Goal: Transaction & Acquisition: Purchase product/service

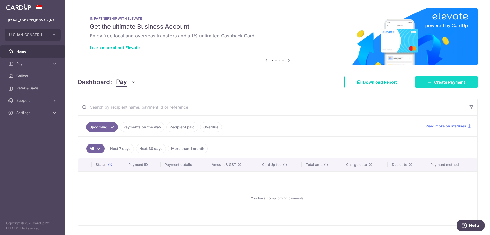
click at [452, 79] on span "Create Payment" at bounding box center [449, 82] width 31 height 6
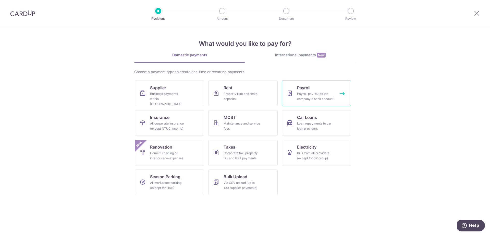
drag, startPoint x: 301, startPoint y: 94, endPoint x: 301, endPoint y: 97, distance: 3.2
click at [301, 94] on div "Payroll pay-out to the company's bank account" at bounding box center [315, 96] width 37 height 10
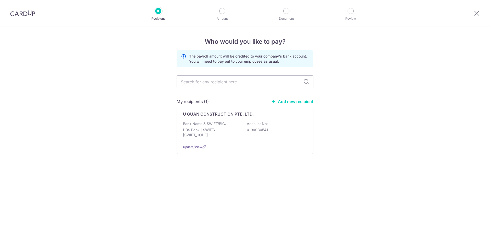
click at [223, 82] on input "text" at bounding box center [245, 81] width 137 height 13
click at [227, 132] on p "DBS Bank | SWIFT: DBSSSGSGXXX" at bounding box center [211, 132] width 57 height 10
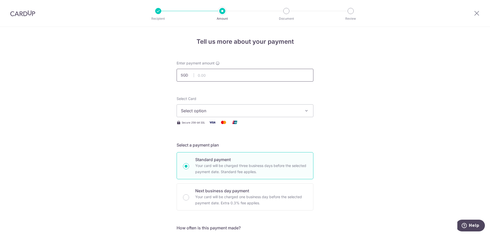
click at [214, 76] on input "text" at bounding box center [245, 75] width 137 height 13
click button "Add Card" at bounding box center [0, 0] width 0 height 0
type input "53,365.67"
click at [250, 109] on span "Select option" at bounding box center [240, 110] width 119 height 6
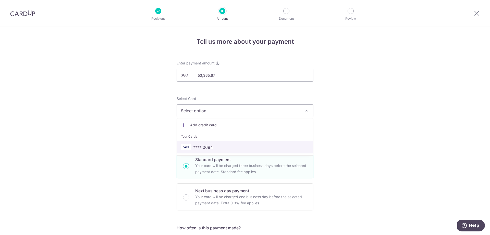
click at [249, 144] on link "**** 0694" at bounding box center [245, 147] width 136 height 12
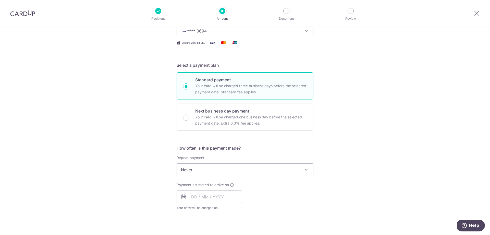
scroll to position [68, 0]
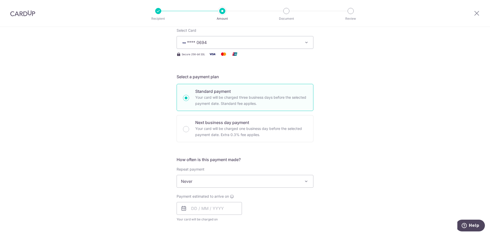
click at [234, 185] on span "Never" at bounding box center [245, 181] width 136 height 12
click at [234, 184] on span "Never" at bounding box center [245, 181] width 136 height 12
click at [206, 208] on input "text" at bounding box center [209, 208] width 65 height 13
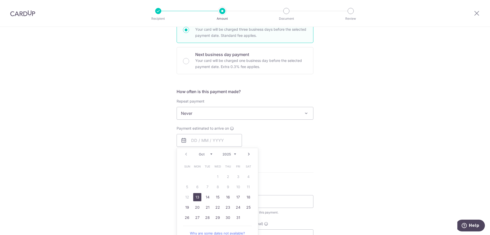
click at [197, 197] on link "13" at bounding box center [197, 197] width 8 height 8
type input "[DATE]"
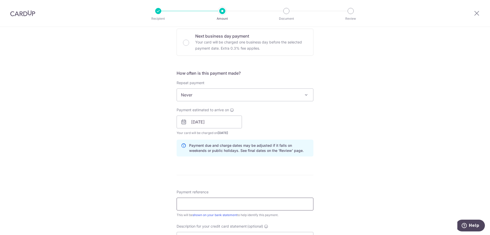
scroll to position [170, 0]
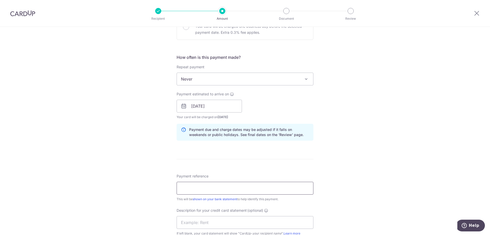
click at [205, 186] on input "Payment reference" at bounding box center [245, 188] width 137 height 13
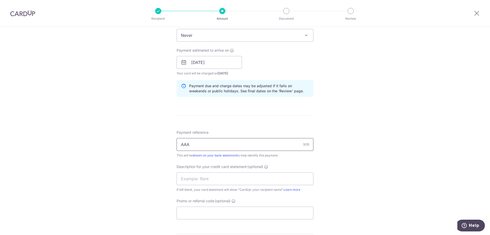
scroll to position [272, 0]
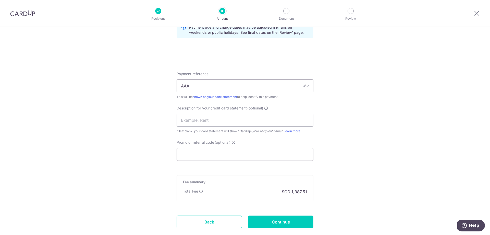
type input "AAA"
click at [225, 154] on input "Promo or referral code (optional)" at bounding box center [245, 154] width 137 height 13
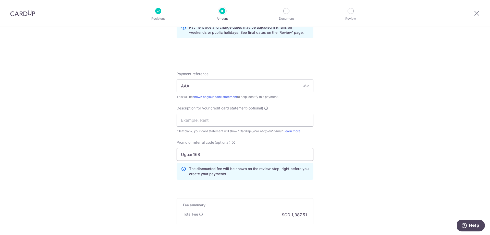
type input "Uguan168"
click at [281, 186] on form "Enter payment amount SGD 53,365.67 53365.67 Select Card **** 0694 Add credit ca…" at bounding box center [245, 26] width 137 height 477
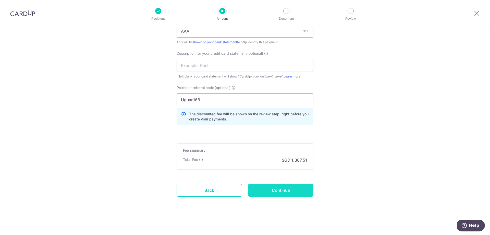
click at [274, 190] on input "Continue" at bounding box center [280, 190] width 65 height 13
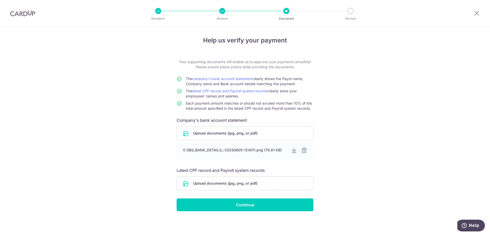
scroll to position [2, 0]
click at [248, 183] on input "file" at bounding box center [245, 182] width 136 height 13
click at [272, 202] on input "Continue" at bounding box center [245, 204] width 137 height 13
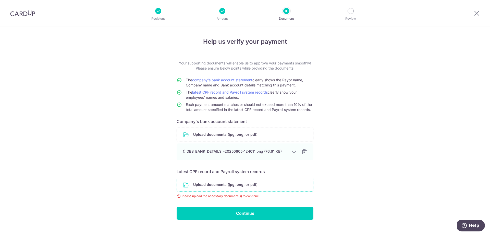
click at [257, 183] on input "file" at bounding box center [245, 184] width 136 height 13
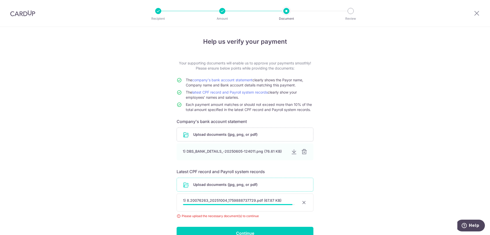
scroll to position [22, 0]
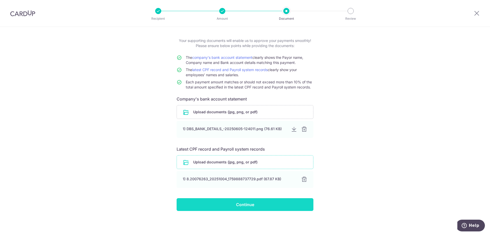
click at [242, 200] on input "Continue" at bounding box center [245, 204] width 137 height 13
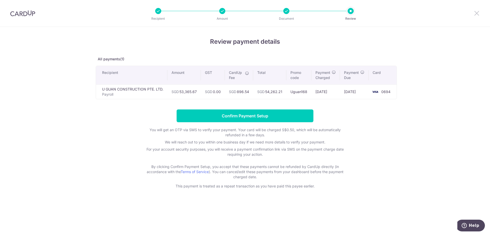
click at [480, 15] on icon at bounding box center [477, 13] width 6 height 6
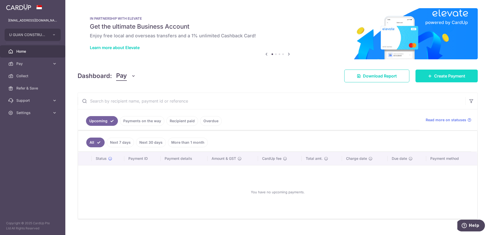
click at [442, 79] on link "Create Payment" at bounding box center [447, 75] width 62 height 13
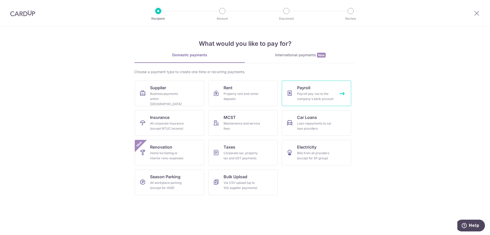
click at [312, 87] on link "Payroll Payroll pay-out to the company's bank account" at bounding box center [316, 93] width 69 height 26
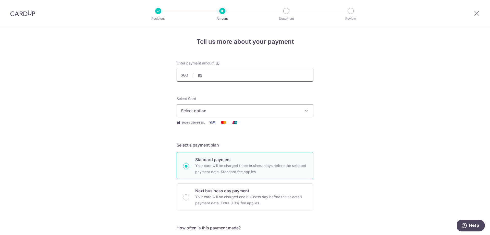
type input "8"
type input "53,365.67"
click at [224, 111] on span "Select option" at bounding box center [240, 110] width 119 height 6
click at [208, 139] on li "Your Cards" at bounding box center [245, 134] width 136 height 11
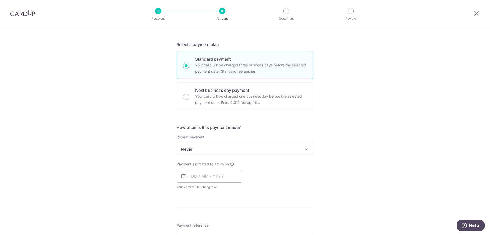
scroll to position [136, 0]
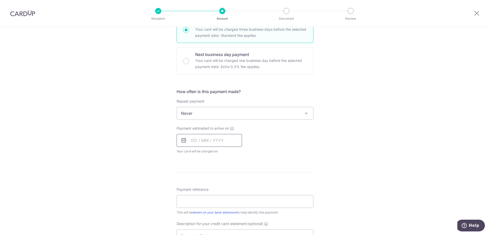
click at [210, 142] on input "text" at bounding box center [209, 140] width 65 height 13
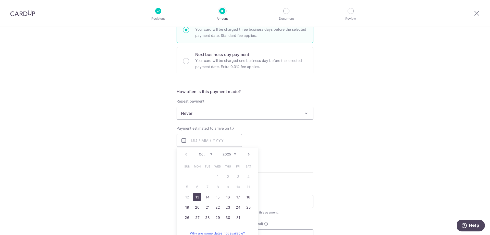
click at [199, 197] on link "13" at bounding box center [197, 197] width 8 height 8
type input "[DATE]"
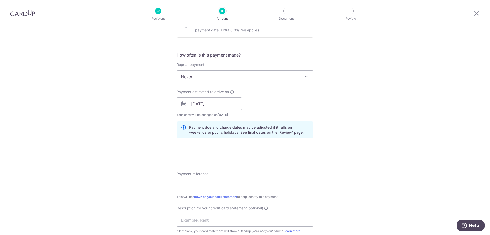
scroll to position [238, 0]
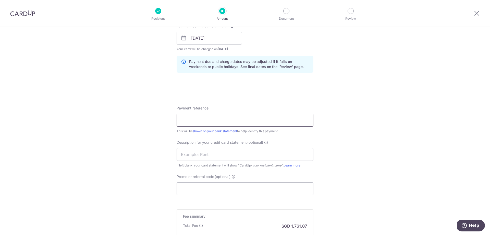
click at [198, 116] on input "Payment reference" at bounding box center [245, 120] width 137 height 13
drag, startPoint x: 207, startPoint y: 120, endPoint x: 210, endPoint y: 119, distance: 3.2
click at [207, 120] on input "Payment reference" at bounding box center [245, 120] width 137 height 13
type input "s"
type input "SEP 25 MGMT SAL"
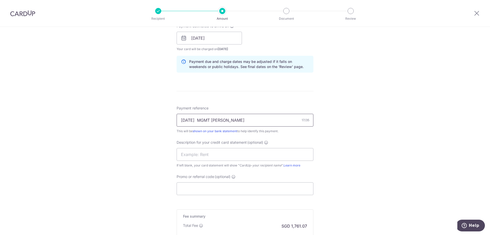
drag, startPoint x: 225, startPoint y: 123, endPoint x: 131, endPoint y: 116, distance: 93.6
click at [131, 116] on div "Tell us more about your payment Enter payment amount SGD 53,365.67 53365.67 Sel…" at bounding box center [245, 45] width 490 height 512
click at [192, 155] on input "text" at bounding box center [245, 154] width 137 height 13
paste input "SEP 25 MGMT SA"
type input "SEP25 MGMT SAL"
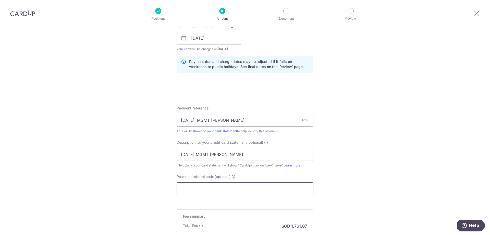
click at [243, 192] on input "Promo or referral code (optional)" at bounding box center [245, 188] width 137 height 13
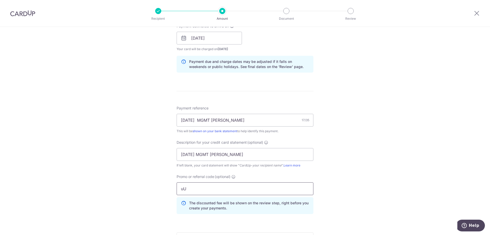
type input "u"
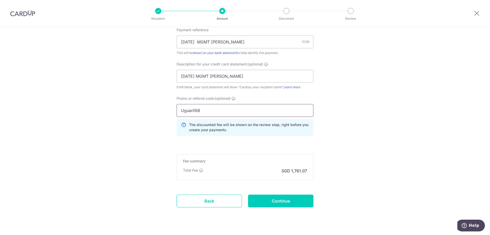
scroll to position [327, 0]
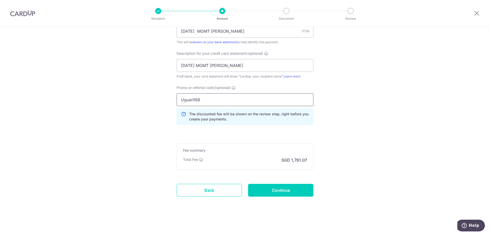
type input "Uguan168"
click at [237, 161] on div "Total Fee SGD 1,761.07" at bounding box center [245, 160] width 124 height 6
click at [277, 190] on input "Continue" at bounding box center [280, 190] width 65 height 13
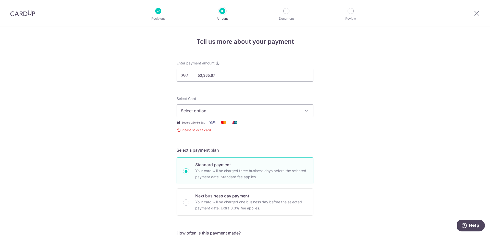
click at [243, 111] on span "Select option" at bounding box center [240, 110] width 119 height 6
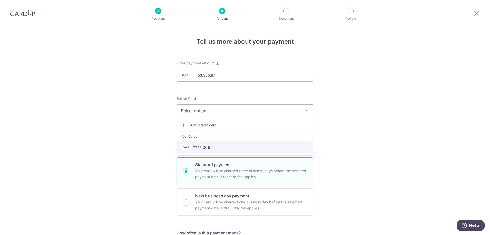
click at [223, 148] on span "**** 0694" at bounding box center [245, 147] width 128 height 6
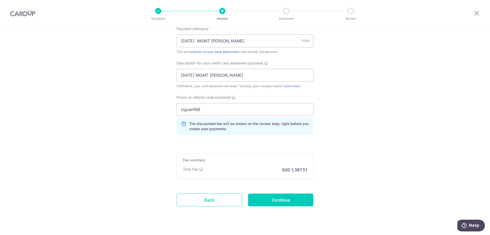
scroll to position [327, 0]
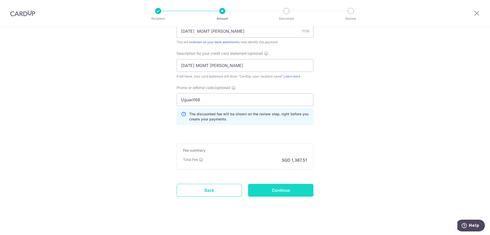
click at [287, 186] on input "Continue" at bounding box center [280, 190] width 65 height 13
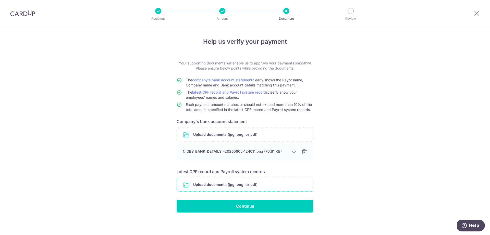
click at [224, 181] on input "file" at bounding box center [245, 184] width 136 height 13
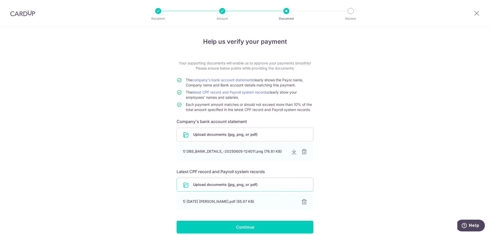
scroll to position [22, 0]
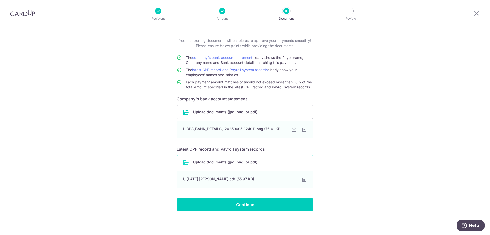
click at [247, 162] on input "file" at bounding box center [245, 161] width 136 height 13
click at [249, 162] on input "file" at bounding box center [245, 161] width 136 height 13
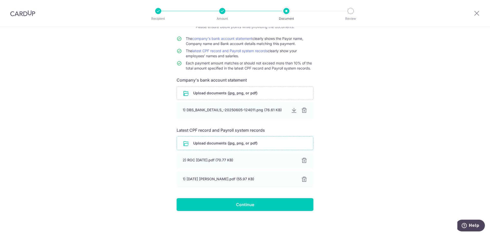
scroll to position [41, 0]
click at [254, 142] on input "file" at bounding box center [245, 142] width 136 height 13
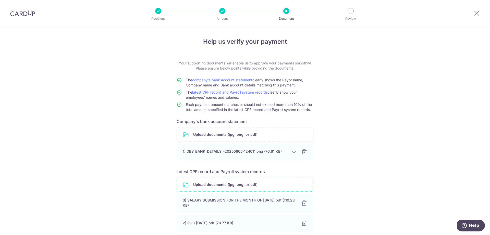
scroll to position [63, 0]
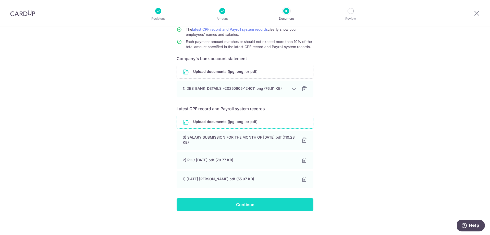
click at [258, 205] on input "Continue" at bounding box center [245, 204] width 137 height 13
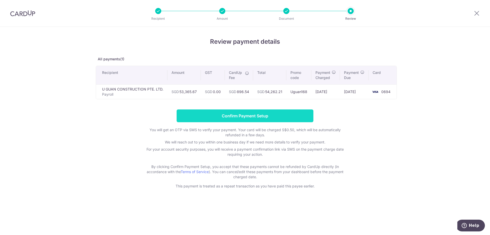
click at [261, 116] on input "Confirm Payment Setup" at bounding box center [245, 115] width 137 height 13
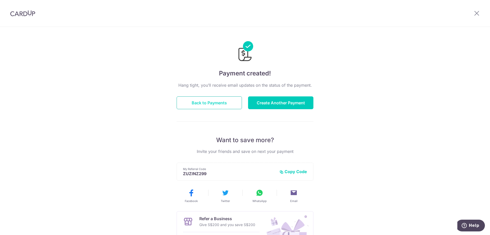
click at [224, 103] on button "Back to Payments" at bounding box center [209, 102] width 65 height 13
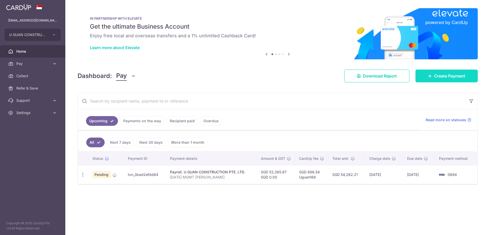
click at [443, 74] on span "Create Payment" at bounding box center [449, 76] width 31 height 6
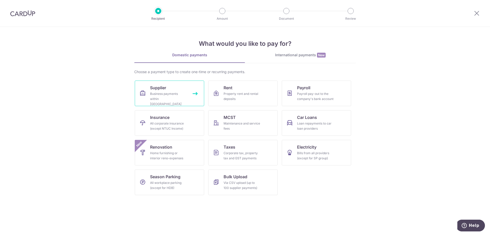
click at [168, 94] on div "Business payments within [GEOGRAPHIC_DATA]" at bounding box center [168, 98] width 37 height 15
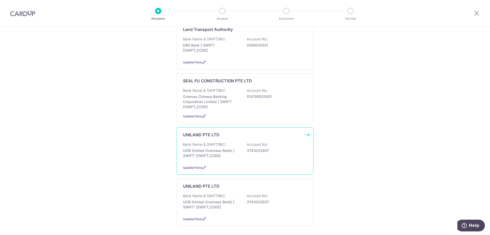
scroll to position [204, 0]
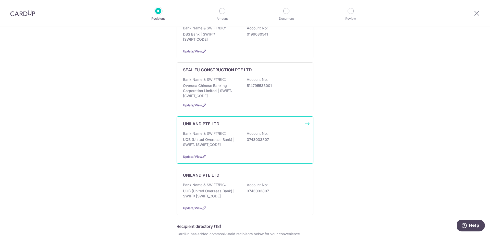
click at [228, 137] on p "UOB (United Overseas Bank) | SWIFT: UOVBSGSGXXX" at bounding box center [211, 142] width 57 height 10
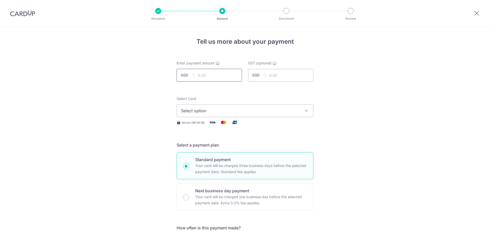
click at [213, 79] on input "text" at bounding box center [209, 75] width 65 height 13
type input "29,572.74"
click at [266, 105] on button "Select option" at bounding box center [245, 110] width 137 height 13
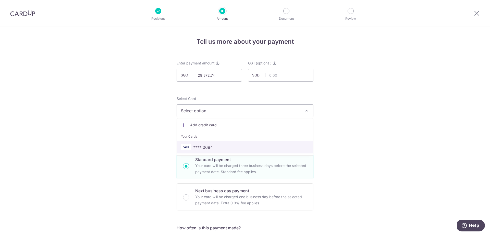
click at [228, 147] on span "**** 0694" at bounding box center [245, 147] width 128 height 6
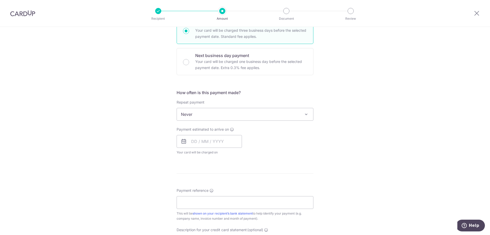
scroll to position [136, 0]
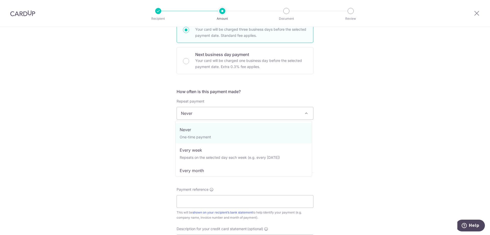
click at [243, 117] on span "Never" at bounding box center [245, 113] width 136 height 12
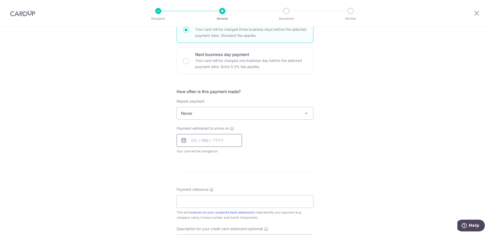
click at [201, 142] on input "text" at bounding box center [209, 140] width 65 height 13
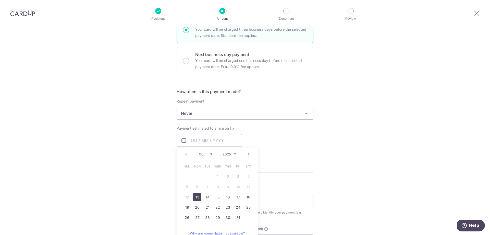
click at [193, 199] on link "13" at bounding box center [197, 197] width 8 height 8
type input "13/10/2025"
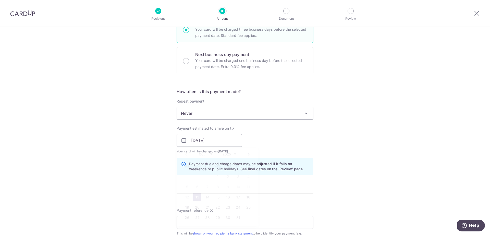
click at [193, 197] on link "13" at bounding box center [197, 197] width 8 height 8
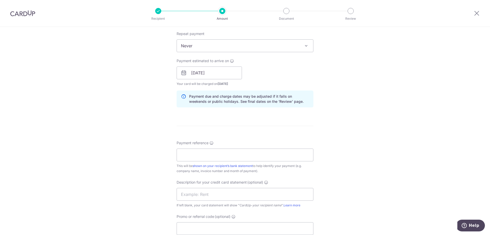
scroll to position [204, 0]
click at [206, 153] on input "Payment reference" at bounding box center [245, 154] width 137 height 13
type input "o"
drag, startPoint x: 246, startPoint y: 155, endPoint x: 144, endPoint y: 154, distance: 101.9
click at [144, 154] on div "Tell us more about your payment Enter payment amount SGD 29,572.74 29572.74 GST…" at bounding box center [245, 81] width 490 height 517
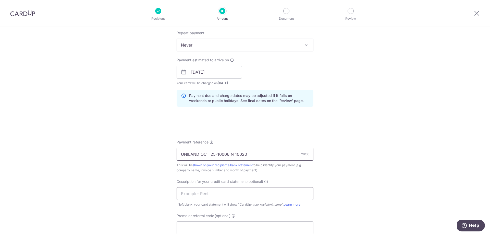
type input "UNILAND OCT 25-10006 N 10020"
click at [211, 192] on input "text" at bounding box center [245, 193] width 137 height 13
paste input "UNILAND OCT 25-"
click at [228, 194] on input "UNILAND OCT 25-" at bounding box center [245, 193] width 137 height 13
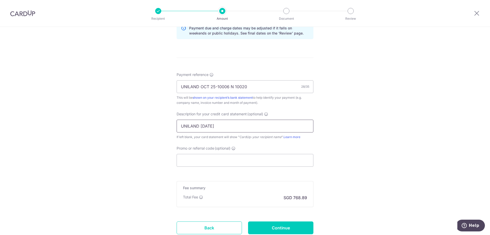
scroll to position [272, 0]
type input "UNILAND OCT 25"
drag, startPoint x: 215, startPoint y: 159, endPoint x: 213, endPoint y: 162, distance: 3.0
click at [214, 161] on input "Promo or referral code (optional)" at bounding box center [245, 159] width 137 height 13
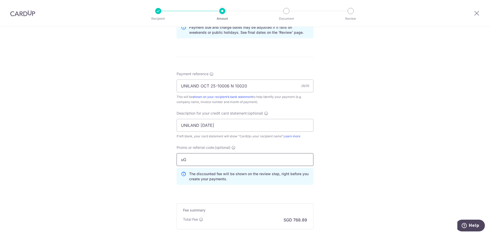
type input "u"
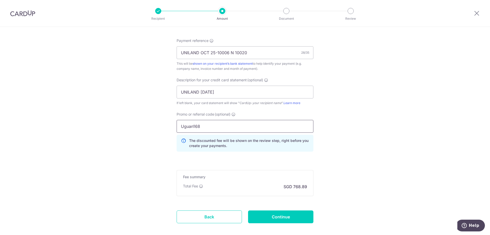
scroll to position [332, 0]
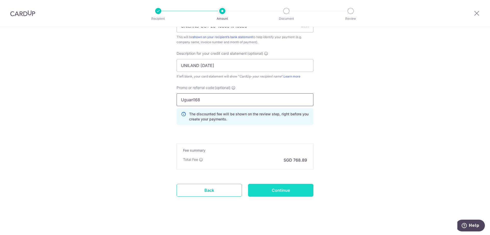
type input "Uguan168"
click at [288, 187] on input "Continue" at bounding box center [280, 190] width 65 height 13
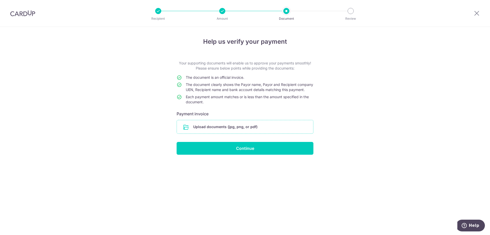
click at [239, 130] on input "file" at bounding box center [245, 126] width 136 height 13
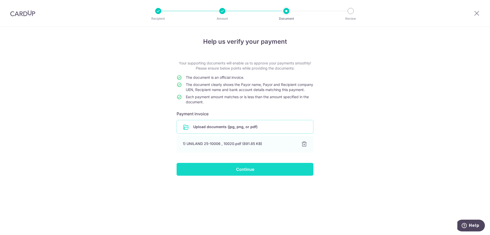
click at [262, 175] on input "Continue" at bounding box center [245, 169] width 137 height 13
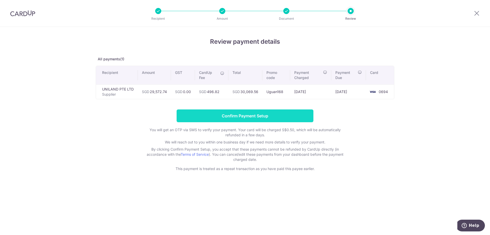
click at [252, 119] on input "Confirm Payment Setup" at bounding box center [245, 115] width 137 height 13
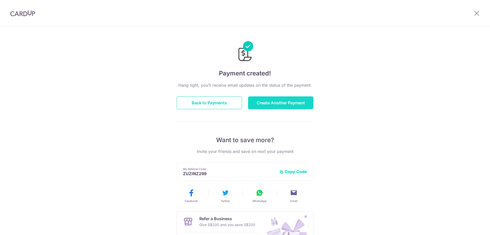
click at [271, 103] on button "Create Another Payment" at bounding box center [280, 102] width 65 height 13
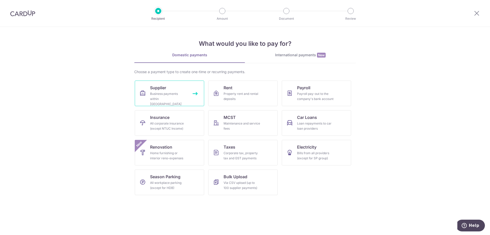
click at [180, 98] on div "Business payments within Singapore" at bounding box center [168, 98] width 37 height 15
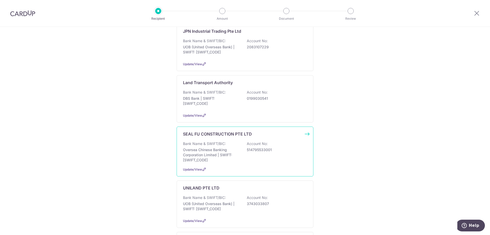
scroll to position [170, 0]
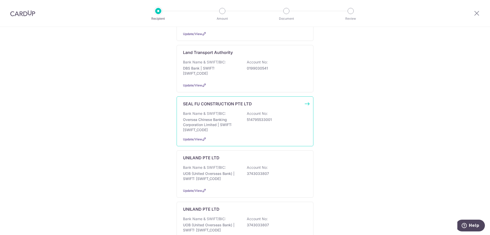
click at [229, 117] on p "Oversea Chinese Banking Corporation Limited | SWIFT: OCBCSGSGXXX" at bounding box center [211, 124] width 57 height 15
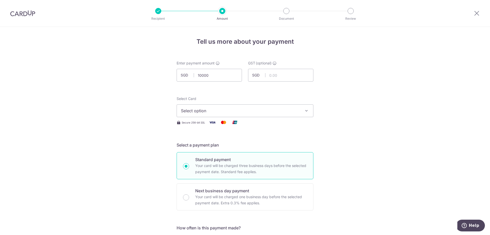
type input "10,000.00"
click at [306, 109] on icon "button" at bounding box center [306, 110] width 5 height 5
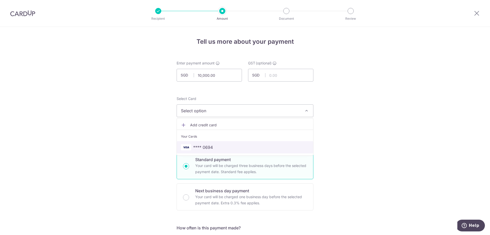
click at [225, 148] on span "**** 0694" at bounding box center [245, 147] width 128 height 6
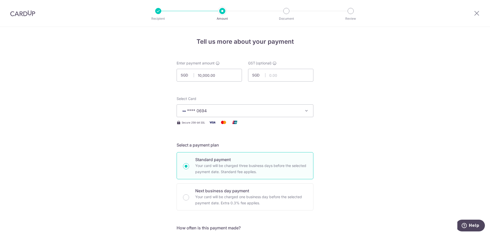
scroll to position [204, 0]
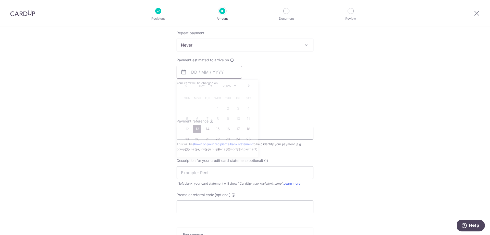
click at [216, 72] on input "text" at bounding box center [209, 72] width 65 height 13
click at [199, 129] on link "13" at bounding box center [197, 129] width 8 height 8
type input "13/10/2025"
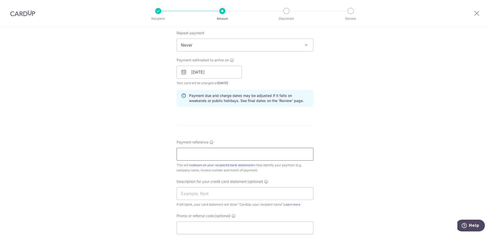
click at [195, 159] on input "Payment reference" at bounding box center [245, 154] width 137 height 13
type input "SEAL FU SEP-25"
click at [204, 193] on input "text" at bounding box center [245, 193] width 137 height 13
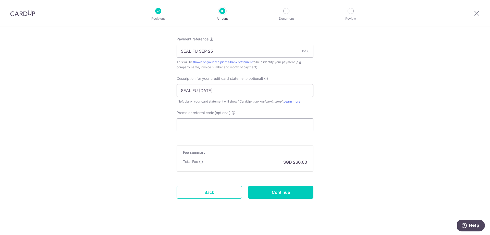
scroll to position [309, 0]
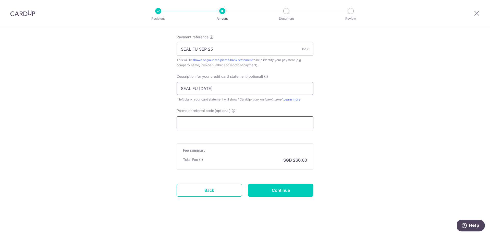
type input "SEAL FU SEP25"
click at [188, 121] on input "Promo or referral code (optional)" at bounding box center [245, 122] width 137 height 13
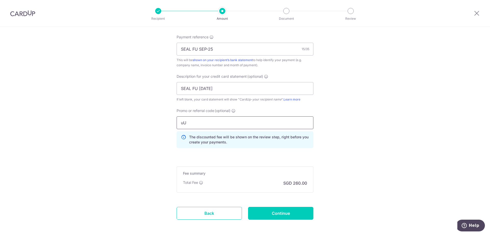
type input "u"
type input "Uguan168"
click at [284, 213] on input "Continue" at bounding box center [280, 213] width 65 height 13
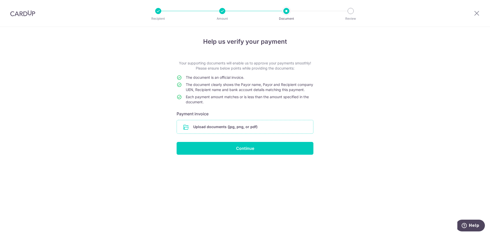
click at [226, 133] on input "file" at bounding box center [245, 126] width 136 height 13
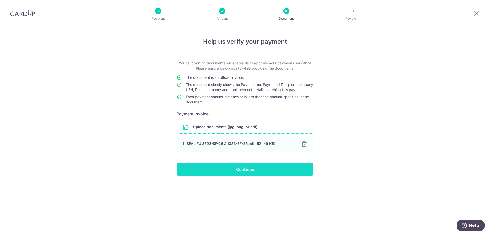
click at [278, 174] on input "Continue" at bounding box center [245, 169] width 137 height 13
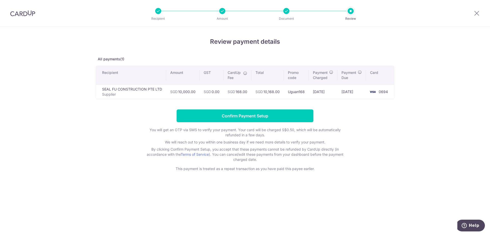
click at [395, 168] on div "Review payment details All payments(1) Recipient Amount GST CardUp Fee Total Pr…" at bounding box center [245, 131] width 490 height 208
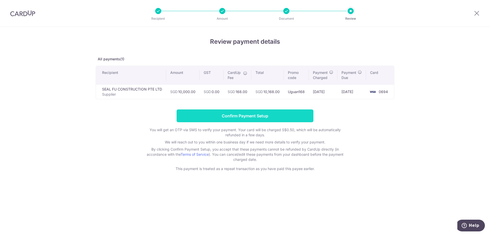
click at [239, 117] on input "Confirm Payment Setup" at bounding box center [245, 115] width 137 height 13
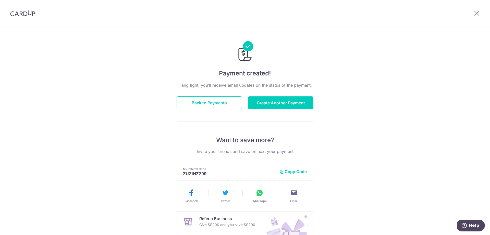
drag, startPoint x: 451, startPoint y: 126, endPoint x: 442, endPoint y: 124, distance: 9.4
click at [446, 125] on div "Payment created! Hang tight, you’ll receive email updates on the status of the …" at bounding box center [245, 163] width 490 height 273
drag, startPoint x: 13, startPoint y: 5, endPoint x: 27, endPoint y: 21, distance: 20.8
click at [13, 7] on div at bounding box center [22, 13] width 45 height 27
click at [27, 21] on div at bounding box center [22, 13] width 45 height 27
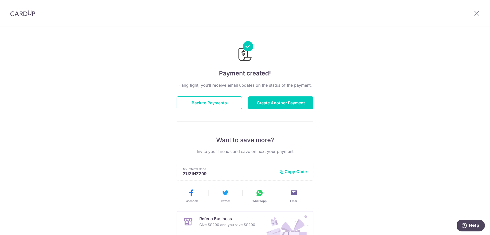
click at [32, 17] on div at bounding box center [22, 13] width 45 height 27
